Goal: Navigation & Orientation: Understand site structure

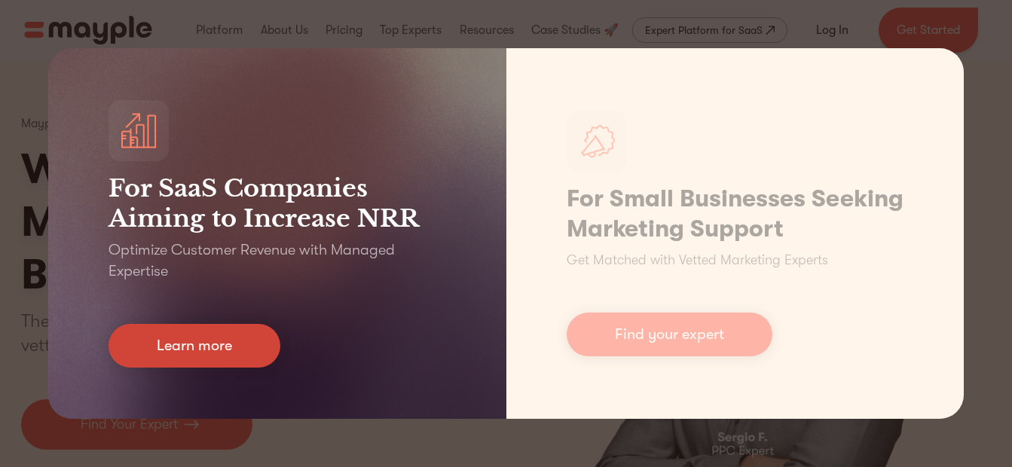
click at [249, 348] on link "Learn more" at bounding box center [195, 346] width 172 height 44
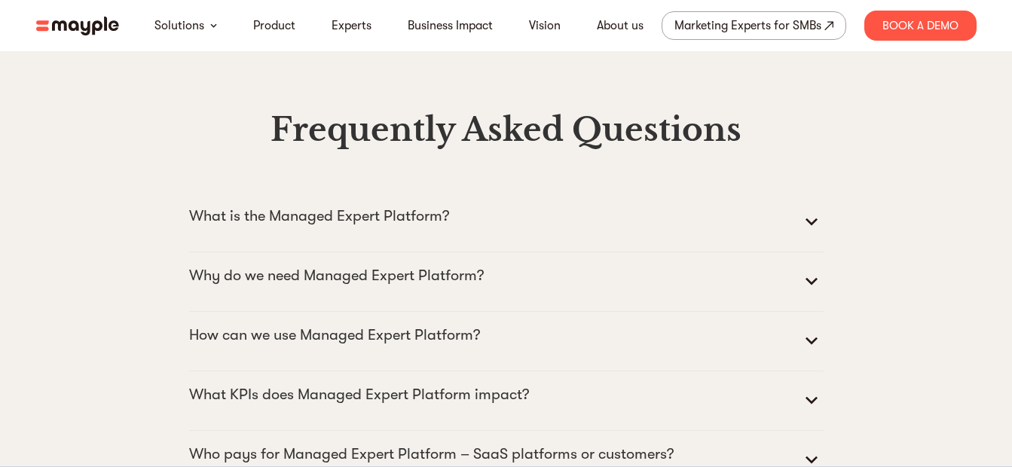
scroll to position [6382, 0]
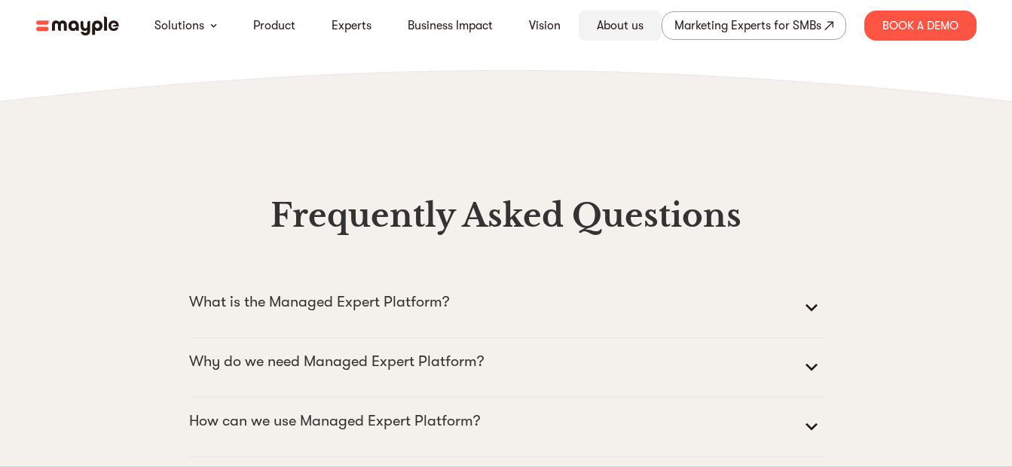
click at [623, 24] on link "About us" at bounding box center [620, 26] width 47 height 18
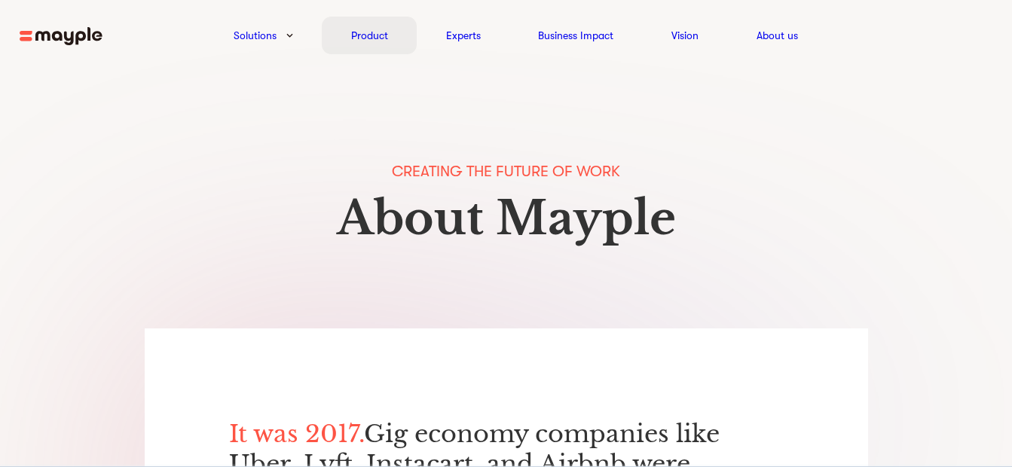
click at [369, 32] on link "Product" at bounding box center [369, 35] width 37 height 18
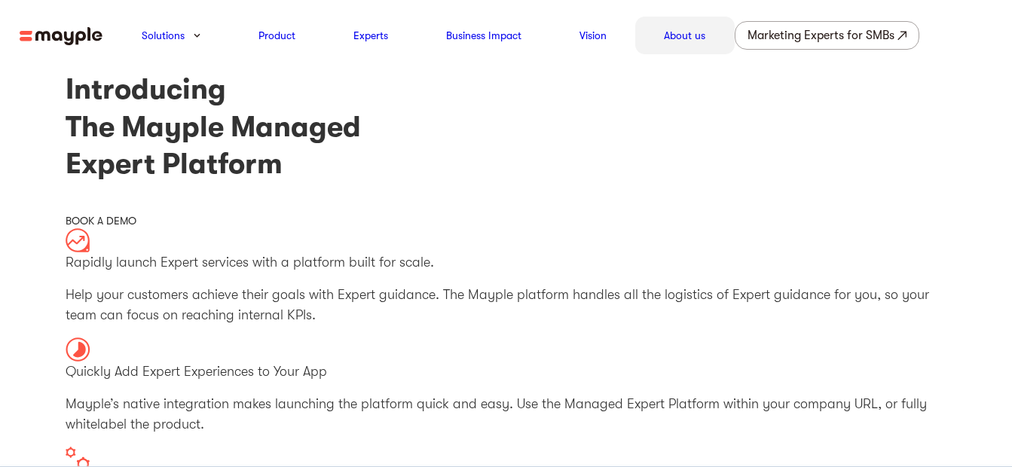
click at [682, 35] on link "About us" at bounding box center [684, 35] width 41 height 18
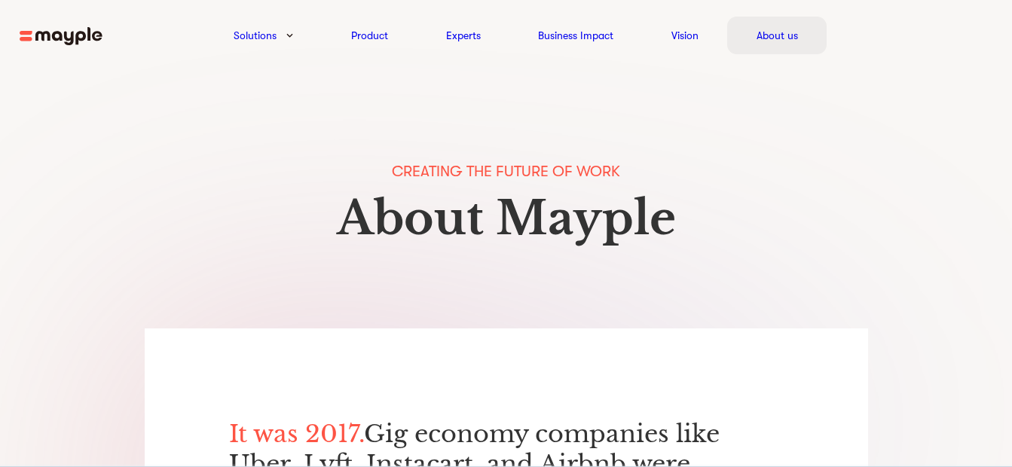
click at [789, 35] on link "About us" at bounding box center [777, 35] width 41 height 18
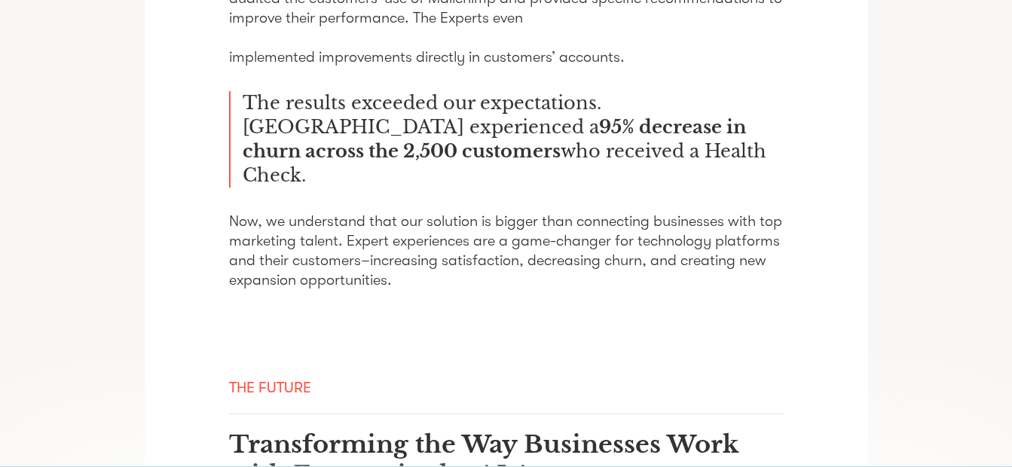
scroll to position [2118, 0]
